Goal: Obtain resource: Download file/media

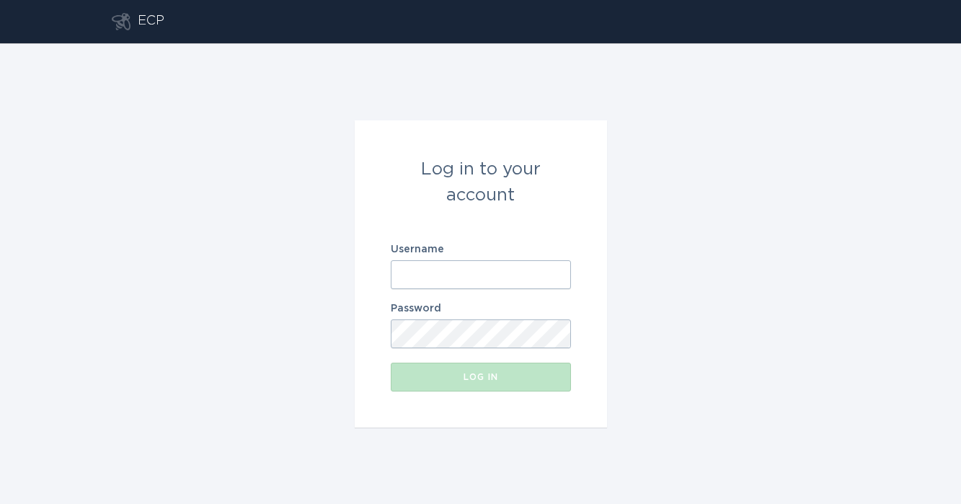
click at [479, 277] on input "Username" at bounding box center [481, 274] width 180 height 29
paste input "[EMAIL_ADDRESS][DOMAIN_NAME]"
type input "[EMAIL_ADDRESS][DOMAIN_NAME]"
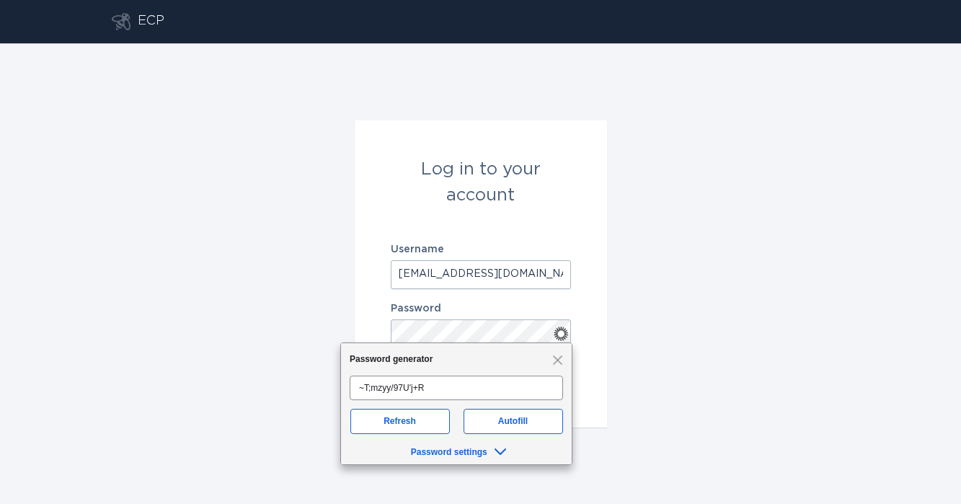
click at [607, 383] on div "Log in to your account Username [EMAIL_ADDRESS][DOMAIN_NAME] Password Log in" at bounding box center [480, 273] width 961 height 460
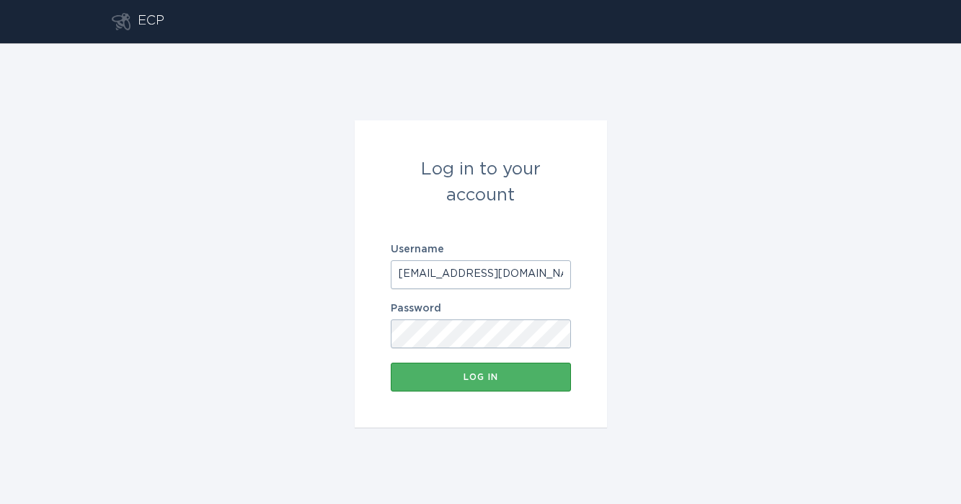
click at [542, 387] on button "Log in" at bounding box center [481, 376] width 180 height 29
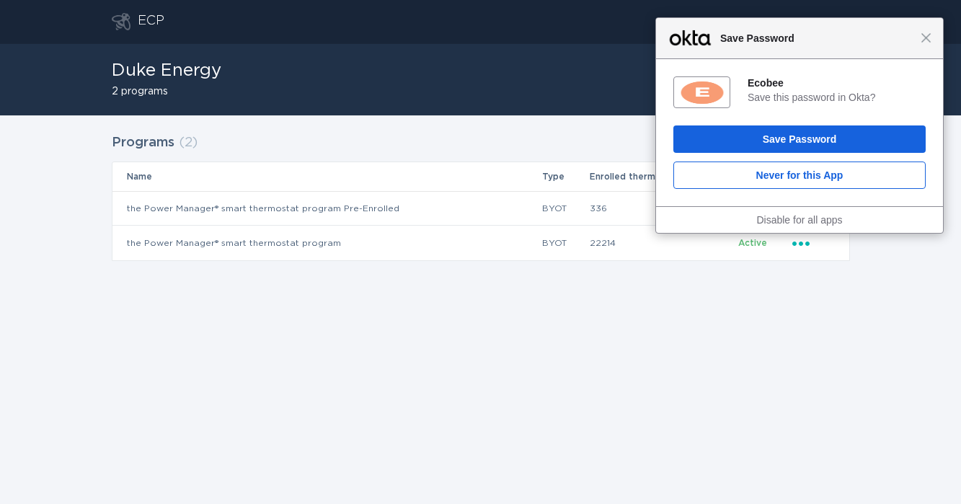
click at [932, 37] on div "Close Save Password" at bounding box center [799, 38] width 287 height 41
click at [920, 43] on div "Close Save Password" at bounding box center [799, 38] width 287 height 41
click at [926, 39] on span "Close" at bounding box center [925, 37] width 11 height 11
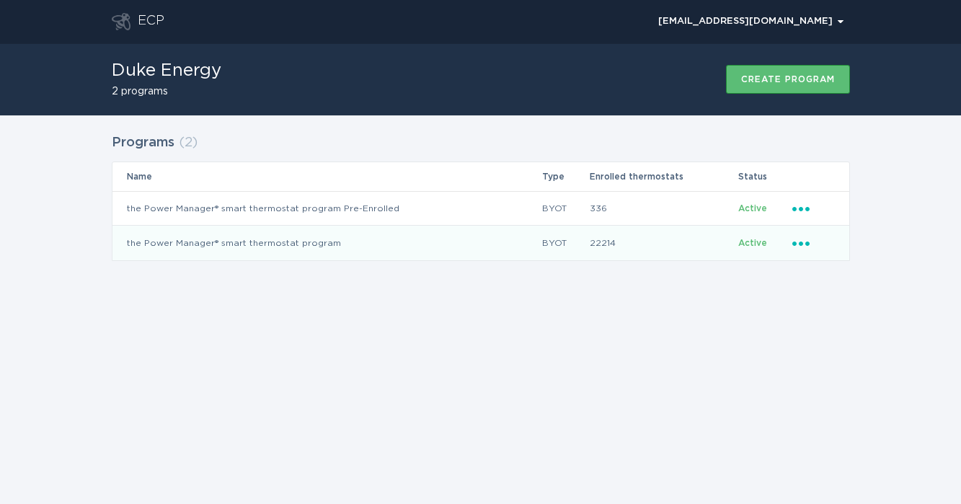
click at [798, 246] on icon "Ellipsis" at bounding box center [802, 241] width 20 height 12
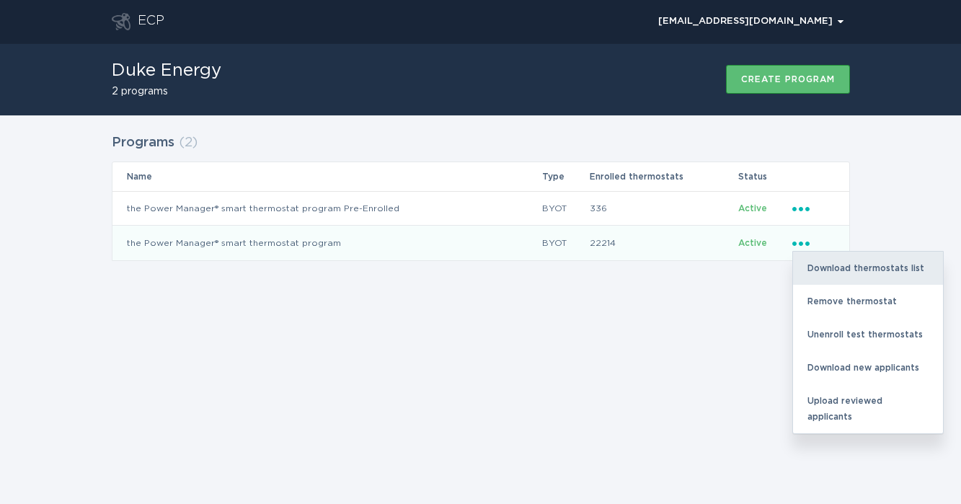
click at [861, 277] on div "Download thermostats list" at bounding box center [868, 267] width 150 height 33
click at [873, 275] on div "Download thermostats list" at bounding box center [868, 267] width 150 height 33
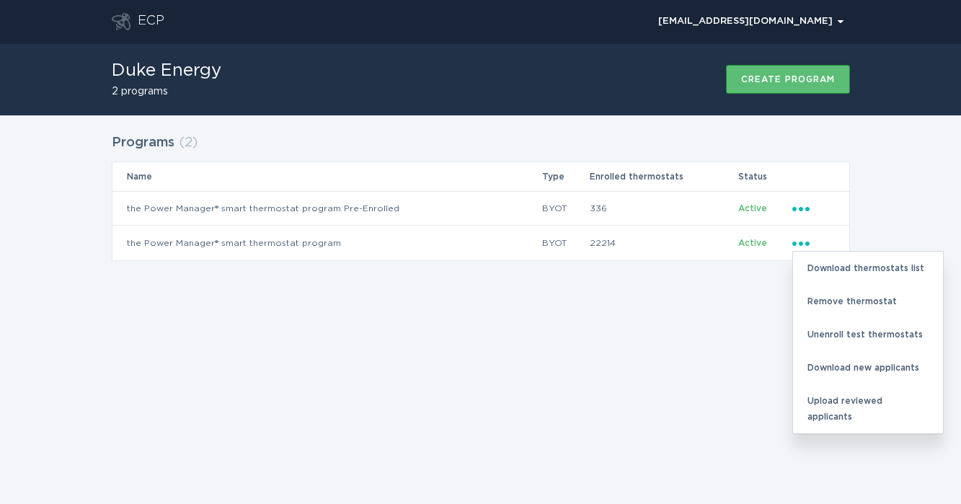
click at [429, 405] on div "ECP [EMAIL_ADDRESS][DOMAIN_NAME] Chevron Duke Energy 2 programs Create program …" at bounding box center [480, 252] width 961 height 504
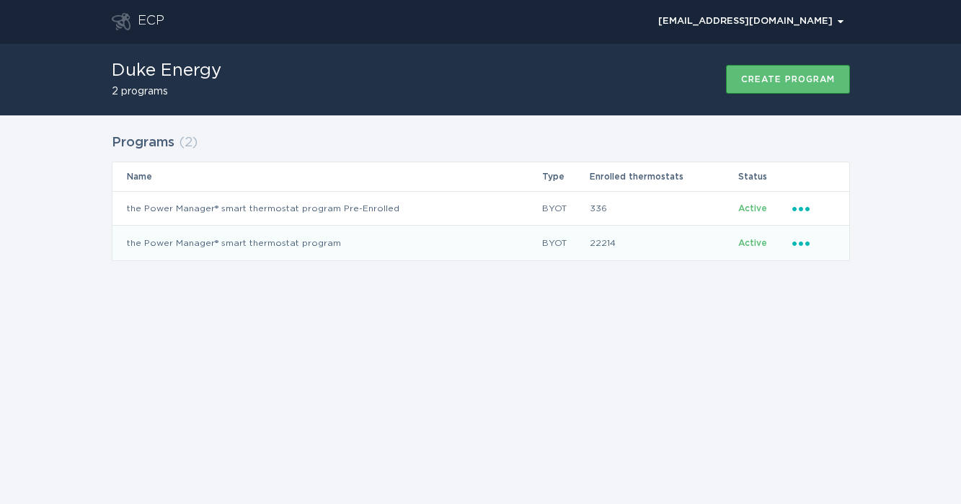
click at [799, 244] on icon "Popover menu" at bounding box center [800, 243] width 17 height 4
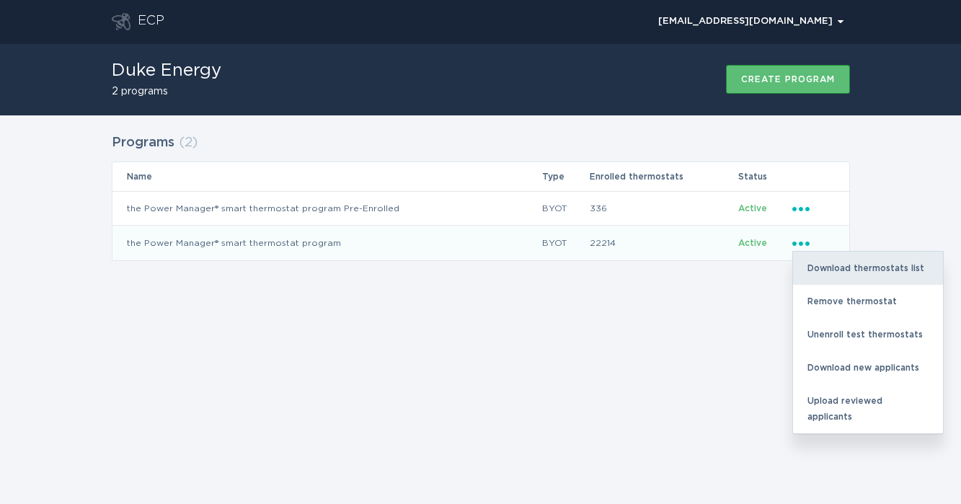
click at [825, 262] on div "Download thermostats list" at bounding box center [868, 267] width 150 height 33
click at [825, 267] on div "Download thermostats list" at bounding box center [868, 267] width 150 height 33
click at [878, 265] on div "Download thermostats list" at bounding box center [868, 267] width 150 height 33
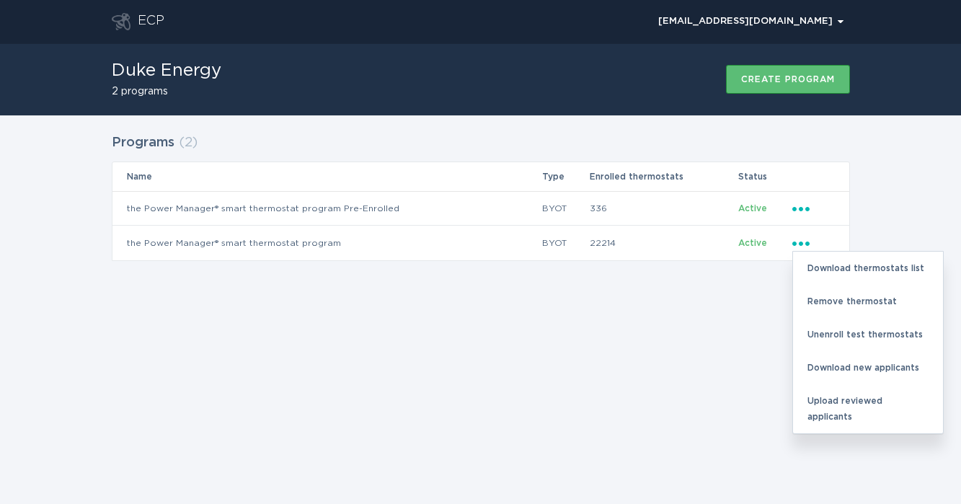
click at [734, 319] on div "ECP [EMAIL_ADDRESS][DOMAIN_NAME] Chevron Duke Energy 2 programs Create program …" at bounding box center [480, 252] width 961 height 504
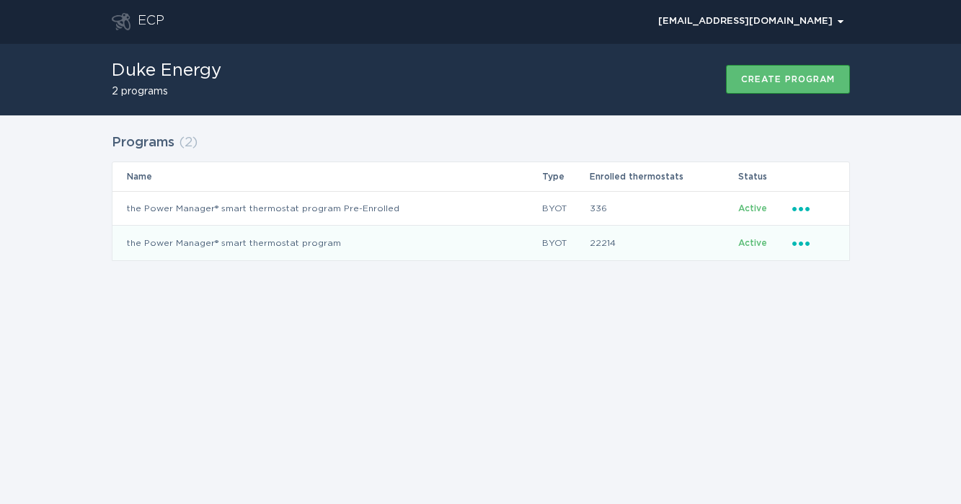
click at [799, 242] on icon "Popover menu" at bounding box center [800, 243] width 17 height 4
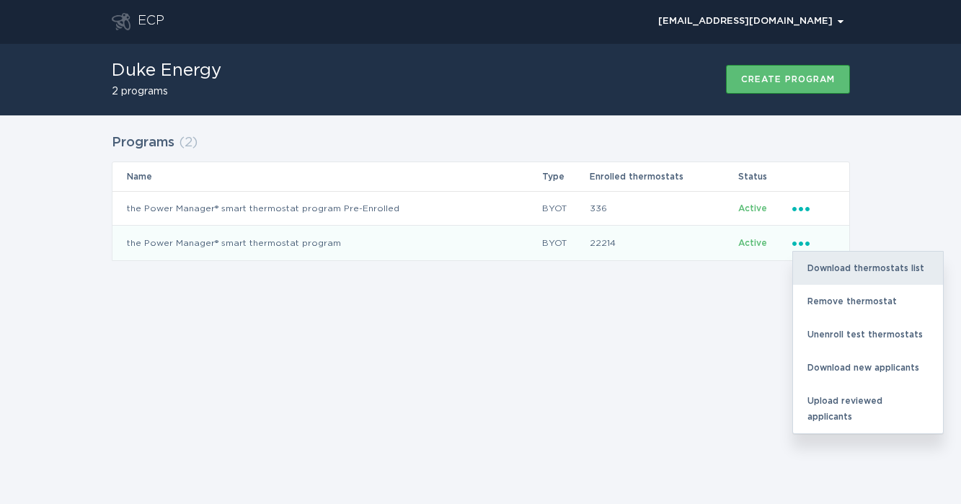
click at [829, 267] on div "Download thermostats list" at bounding box center [868, 267] width 150 height 33
click at [865, 269] on div "Download thermostats list" at bounding box center [868, 267] width 150 height 33
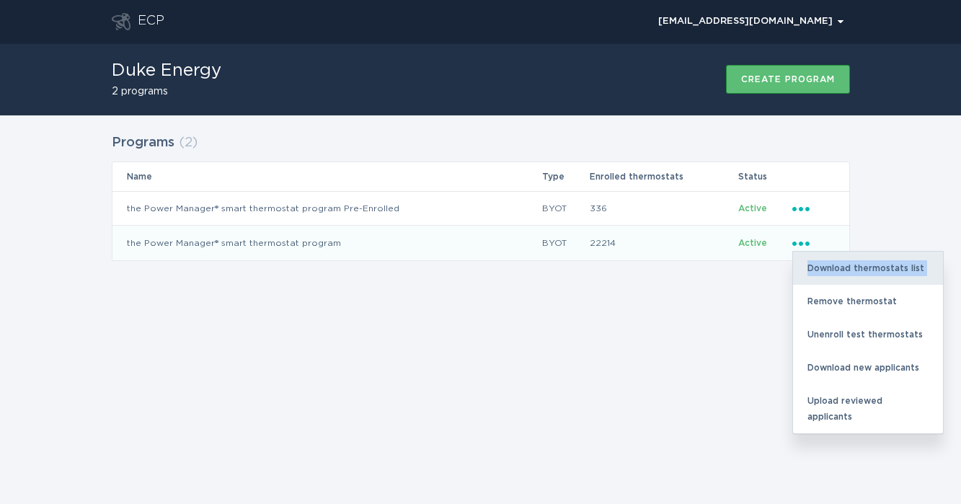
click at [865, 269] on div "Download thermostats list" at bounding box center [868, 267] width 150 height 33
click at [869, 270] on div "Download thermostats list" at bounding box center [868, 267] width 150 height 33
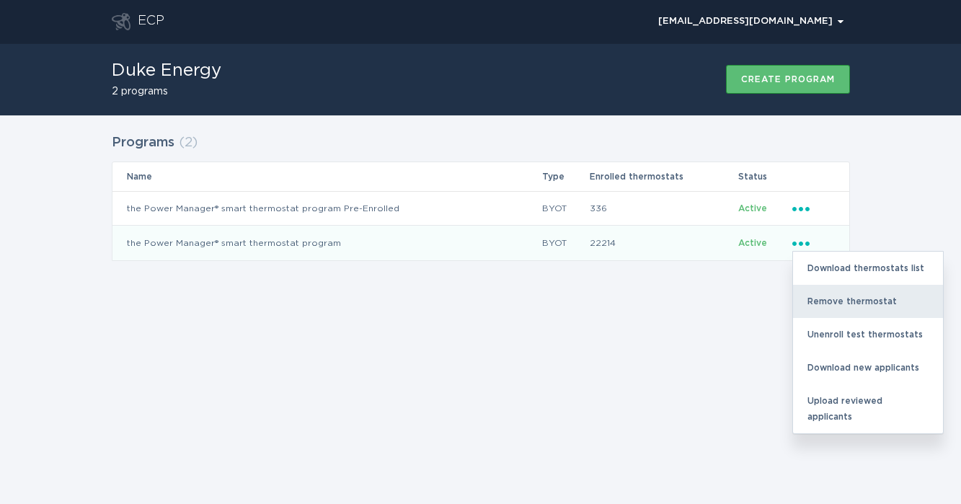
click at [861, 306] on div "Remove thermostat" at bounding box center [868, 301] width 150 height 33
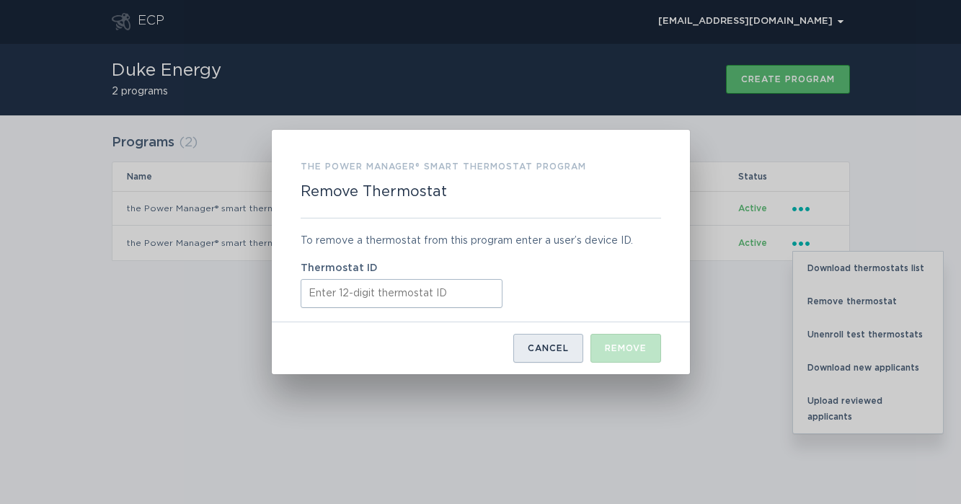
click at [564, 341] on button "Cancel" at bounding box center [548, 348] width 70 height 29
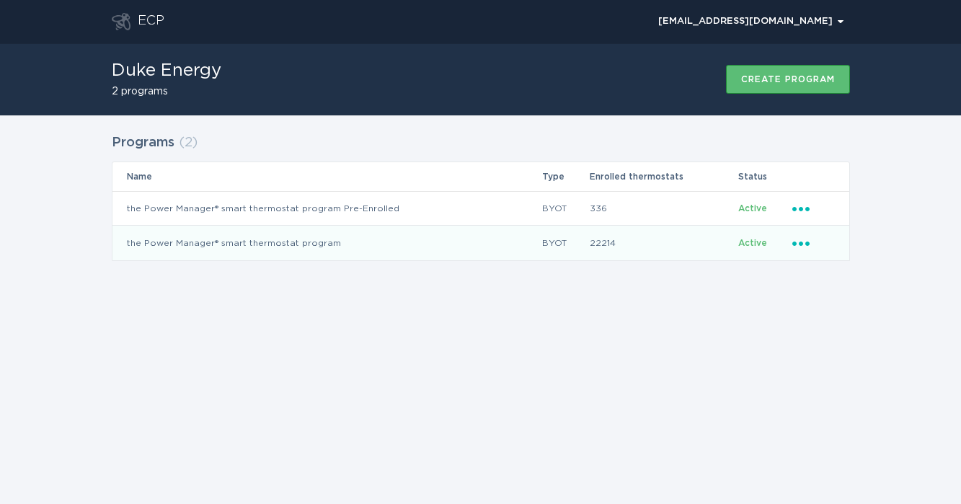
click at [801, 242] on icon "Popover menu" at bounding box center [800, 243] width 17 height 4
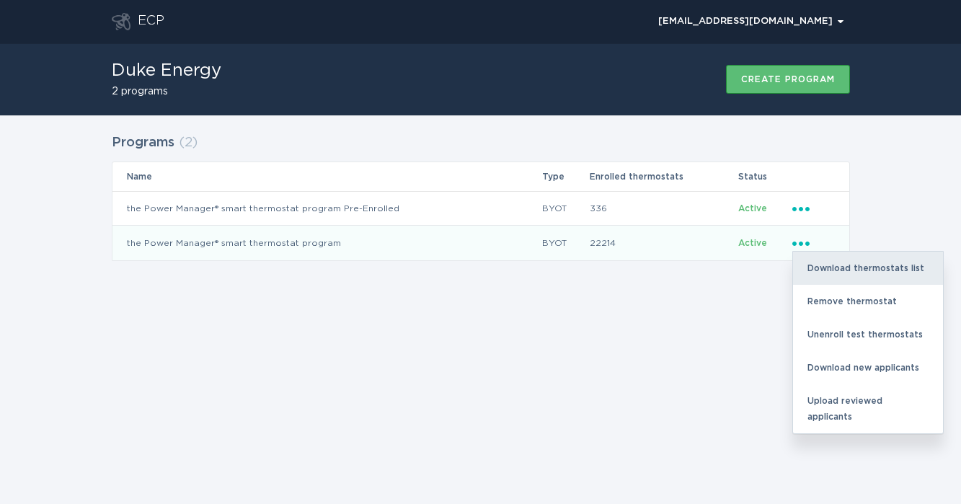
click at [890, 277] on div "Download thermostats list" at bounding box center [868, 267] width 150 height 33
click at [887, 277] on div "Download thermostats list" at bounding box center [868, 267] width 150 height 33
click at [866, 272] on div "Download thermostats list" at bounding box center [868, 267] width 150 height 33
click at [870, 269] on div "Download thermostats list" at bounding box center [868, 267] width 150 height 33
click at [868, 267] on div "Download thermostats list" at bounding box center [868, 267] width 150 height 33
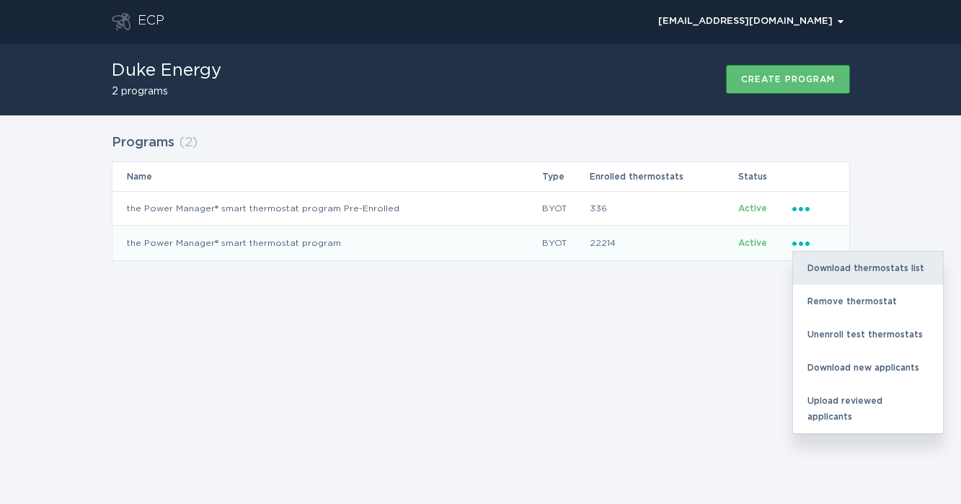
click at [832, 263] on div "Download thermostats list" at bounding box center [868, 267] width 150 height 33
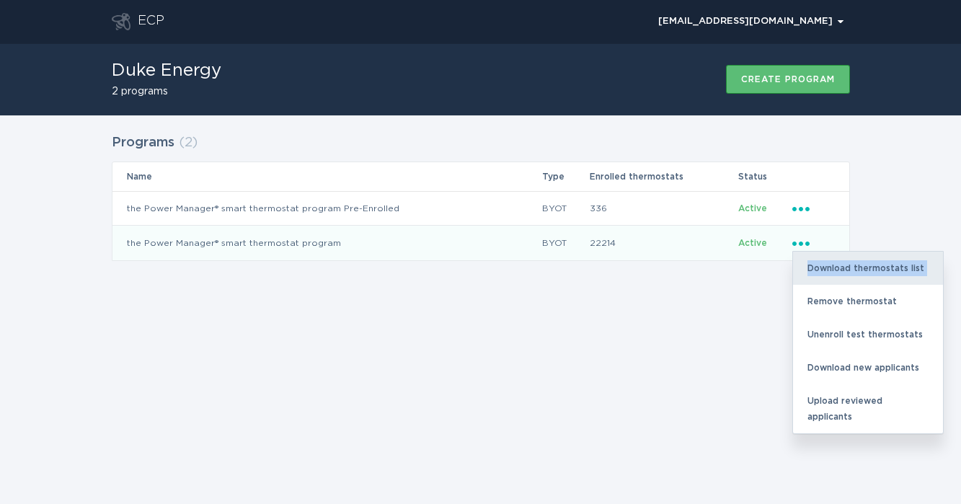
click at [832, 263] on div "Download thermostats list" at bounding box center [868, 267] width 150 height 33
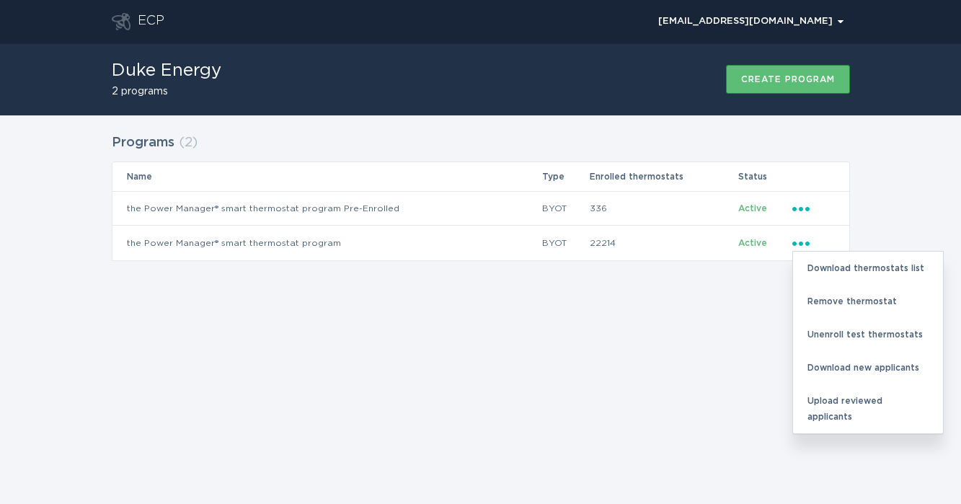
click at [730, 272] on div "Programs ( 2 ) Name Type Enrolled thermostats Status the Power Manager® smart t…" at bounding box center [481, 206] width 738 height 153
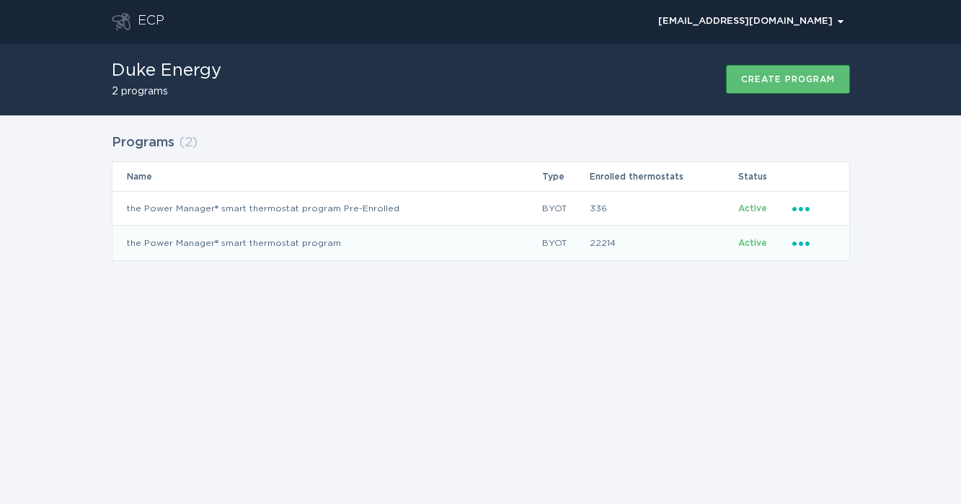
click at [780, 242] on td "Active" at bounding box center [764, 243] width 54 height 35
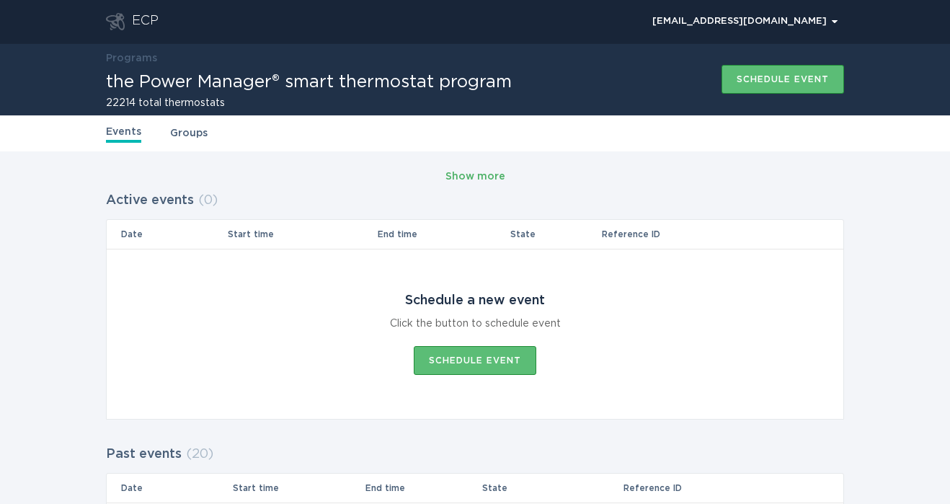
click at [466, 172] on div "Show more" at bounding box center [475, 177] width 60 height 16
click at [193, 140] on link "Groups" at bounding box center [188, 133] width 37 height 16
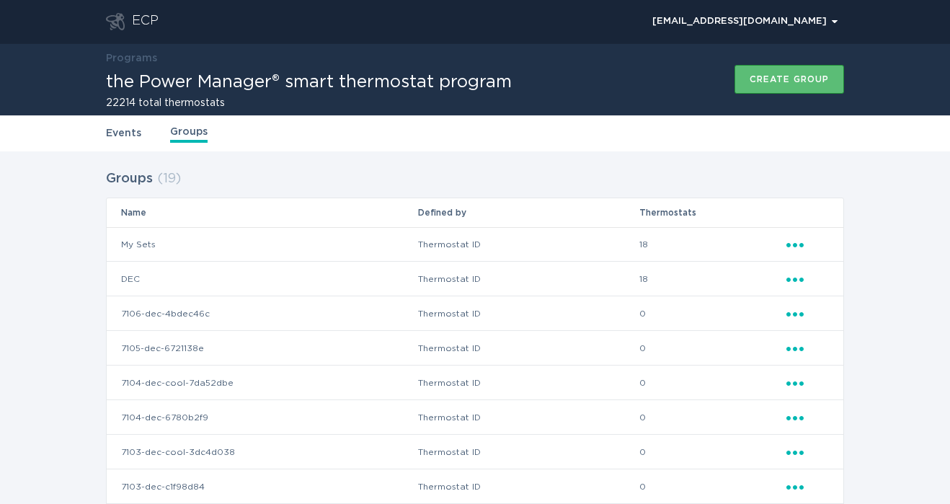
click at [131, 130] on link "Events" at bounding box center [123, 133] width 35 height 16
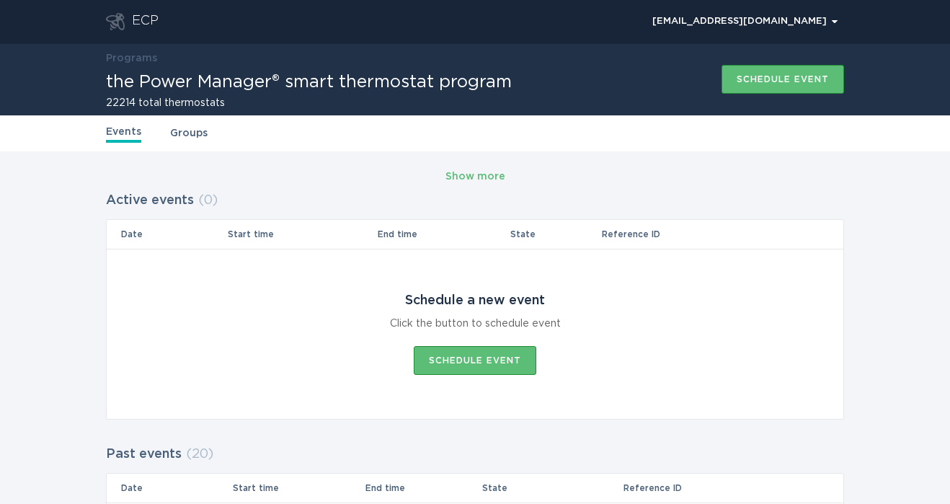
click at [175, 89] on h1 "the Power Manager® smart thermostat program" at bounding box center [309, 82] width 406 height 17
click at [177, 81] on h1 "the Power Manager® smart thermostat program" at bounding box center [309, 82] width 406 height 17
click at [172, 102] on h2 "22214 total thermostats" at bounding box center [309, 103] width 406 height 10
click at [821, 16] on button "[EMAIL_ADDRESS][DOMAIN_NAME] Chevron" at bounding box center [745, 22] width 198 height 22
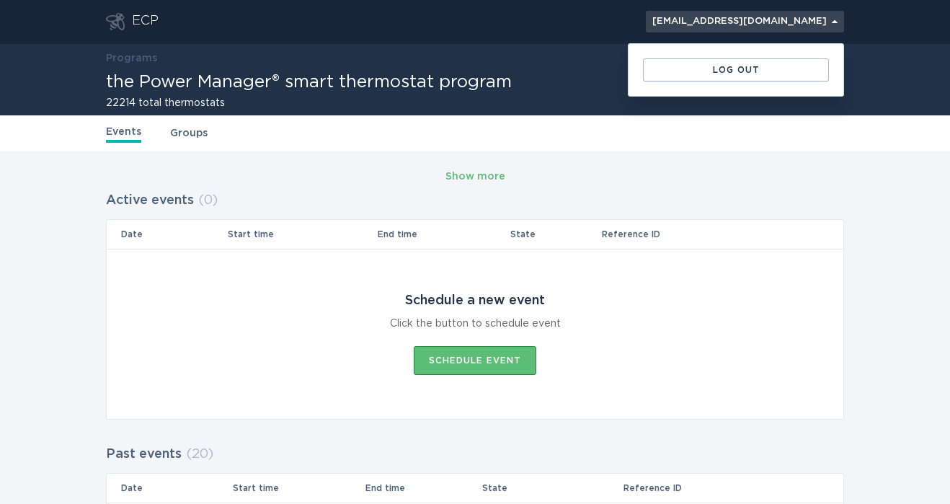
click at [811, 19] on div "[EMAIL_ADDRESS][DOMAIN_NAME] Chevron" at bounding box center [744, 21] width 185 height 9
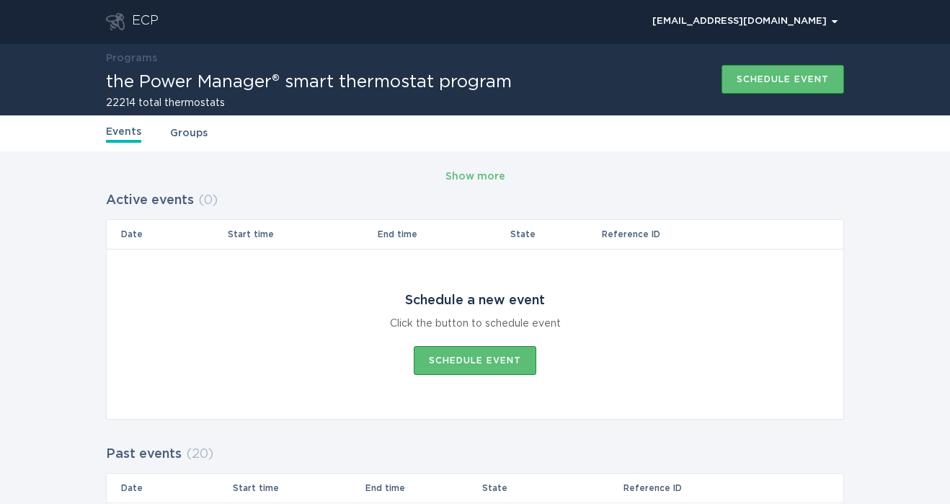
scroll to position [159, 0]
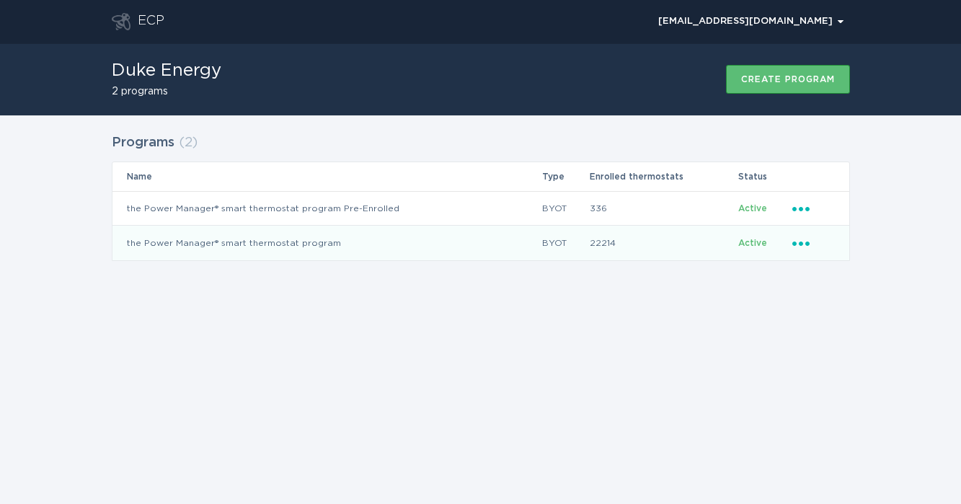
click at [811, 243] on div "Ellipsis" at bounding box center [813, 243] width 43 height 16
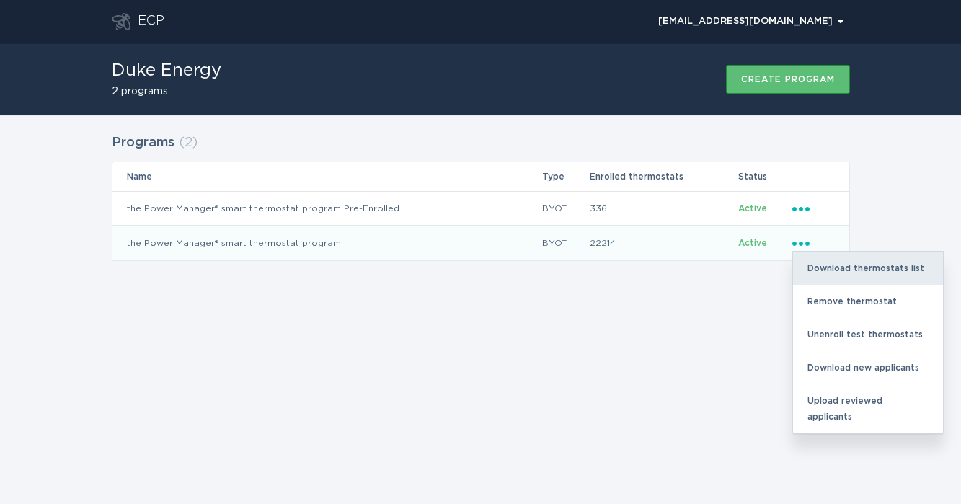
click at [828, 275] on div "Download thermostats list" at bounding box center [868, 267] width 150 height 33
click at [832, 272] on div "Download thermostats list" at bounding box center [868, 267] width 150 height 33
click at [850, 254] on div "Download thermostats list" at bounding box center [868, 267] width 150 height 33
click at [863, 262] on div "Download thermostats list" at bounding box center [868, 267] width 150 height 33
